Goal: Book appointment/travel/reservation

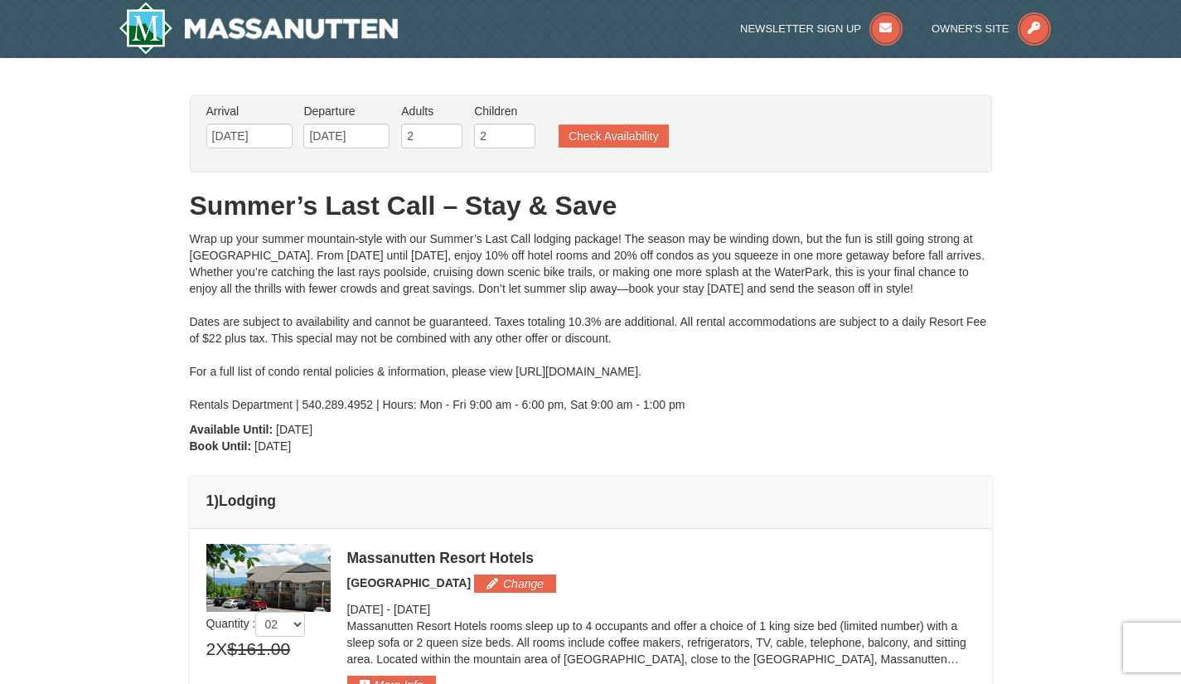
select select "2"
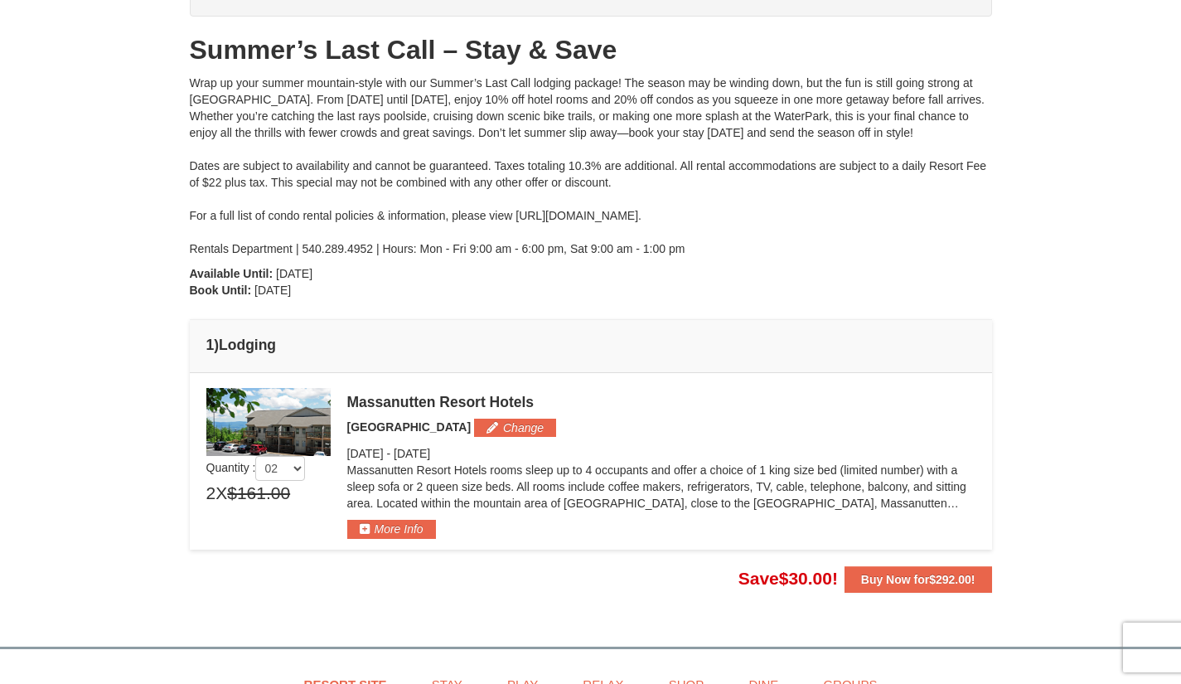
scroll to position [156, 0]
click at [824, 463] on p "Massanutten Resort Hotels rooms sleep up to 4 occupants and offer a choice of 1…" at bounding box center [661, 487] width 628 height 50
click at [896, 577] on strong "Buy Now for $292.00 !" at bounding box center [918, 579] width 114 height 13
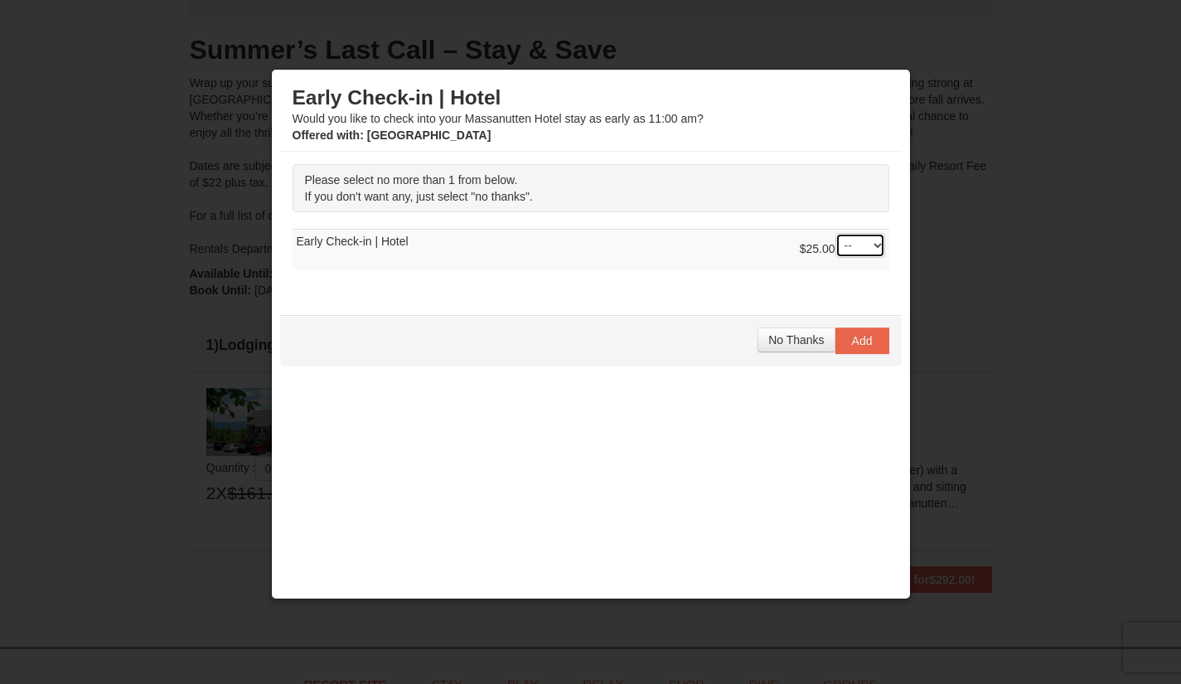
click at [843, 244] on select "-- 01" at bounding box center [861, 245] width 50 height 25
select select "1"
click at [836, 233] on select "-- 01" at bounding box center [861, 245] width 50 height 25
click at [852, 344] on span "Add" at bounding box center [862, 340] width 21 height 13
click at [856, 243] on select "-- 01" at bounding box center [861, 245] width 50 height 25
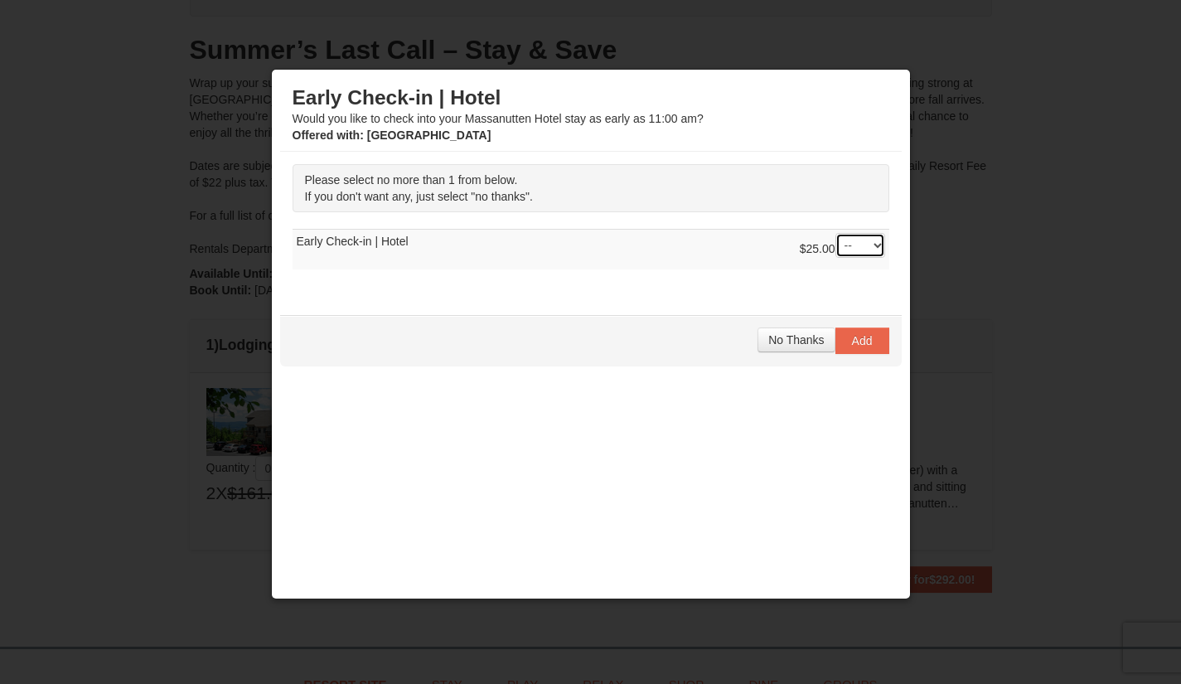
select select "1"
click at [836, 233] on select "-- 01" at bounding box center [861, 245] width 50 height 25
click at [854, 348] on button "Add" at bounding box center [863, 340] width 54 height 27
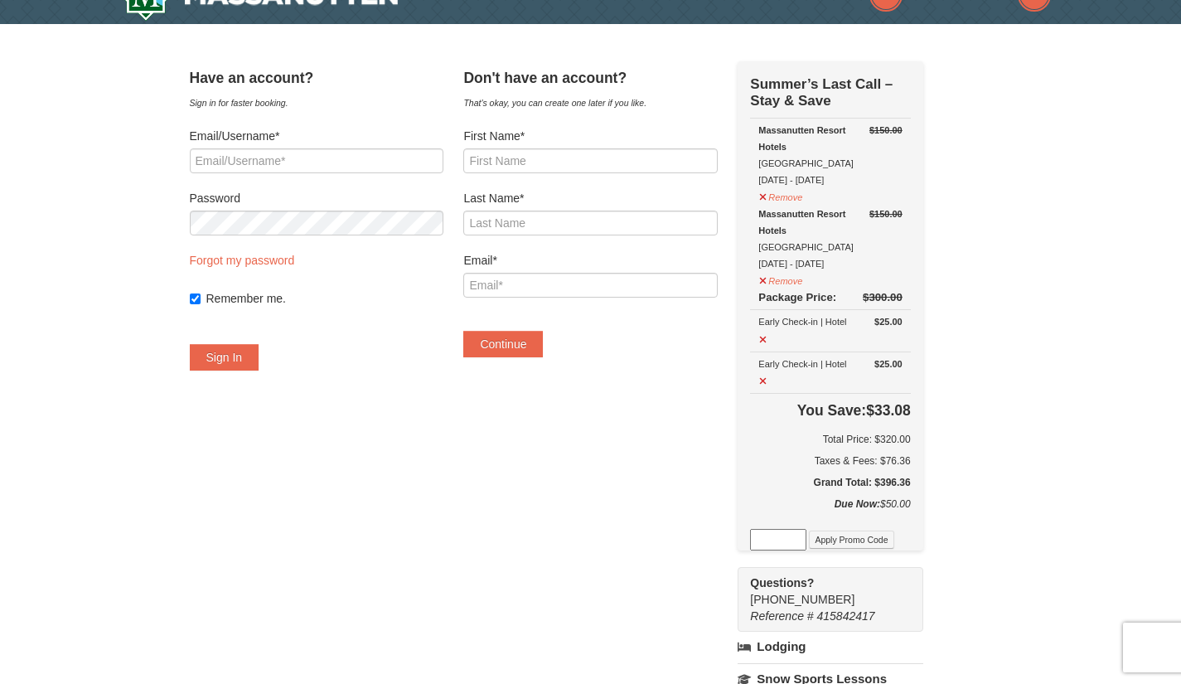
scroll to position [46, 0]
